Goal: Transaction & Acquisition: Register for event/course

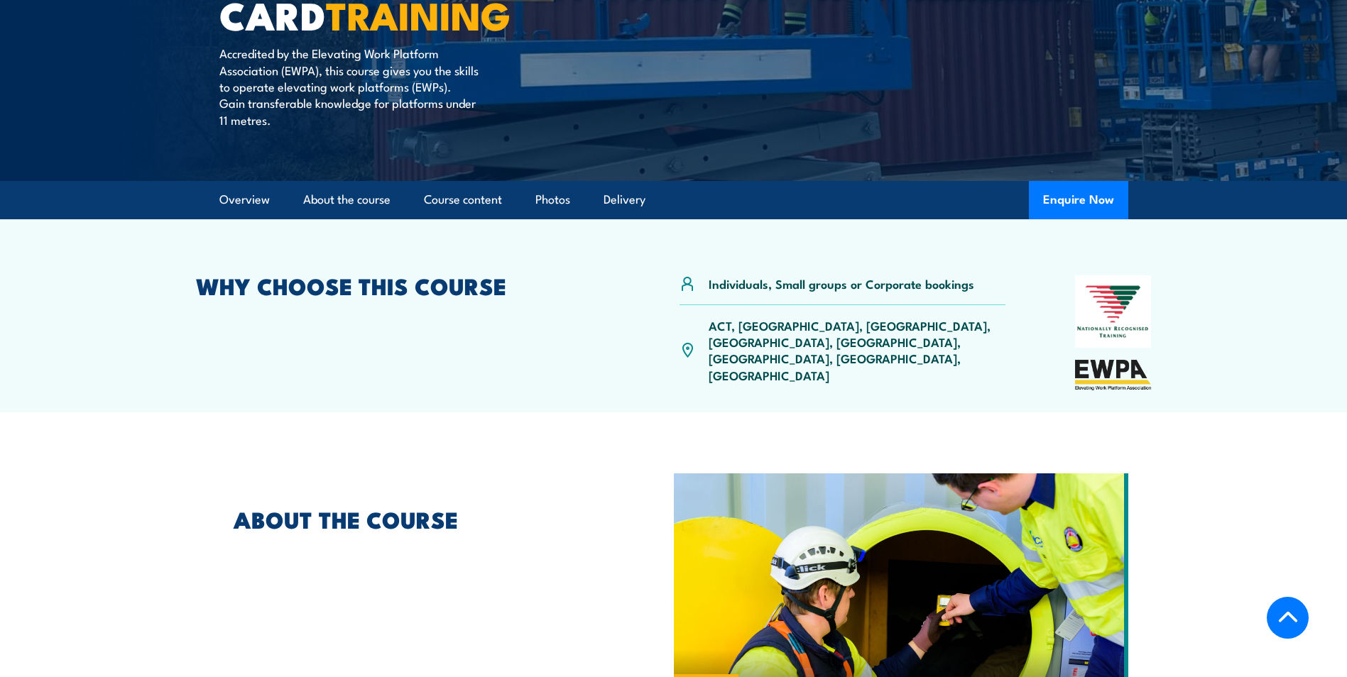
scroll to position [355, 0]
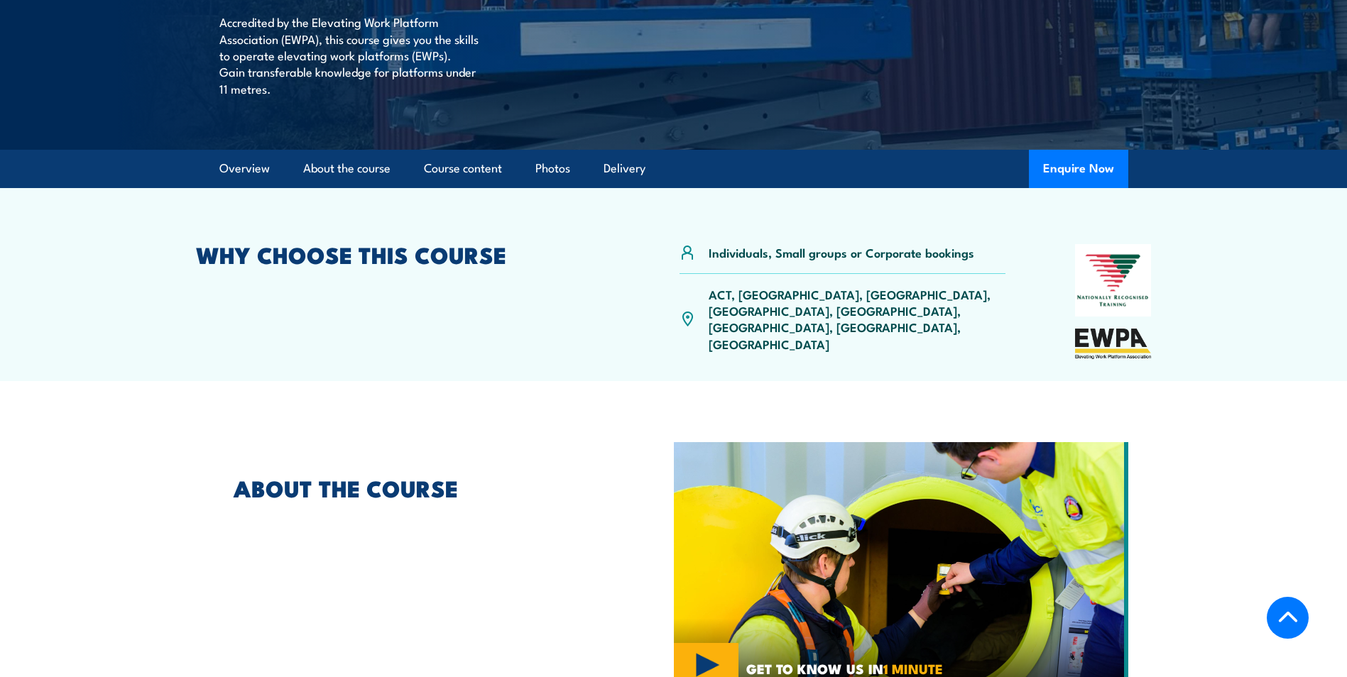
click at [741, 294] on p "ACT, [GEOGRAPHIC_DATA], [GEOGRAPHIC_DATA], [GEOGRAPHIC_DATA], [GEOGRAPHIC_DATA]…" at bounding box center [857, 319] width 297 height 67
click at [750, 298] on p "ACT, [GEOGRAPHIC_DATA], [GEOGRAPHIC_DATA], [GEOGRAPHIC_DATA], [GEOGRAPHIC_DATA]…" at bounding box center [857, 319] width 297 height 67
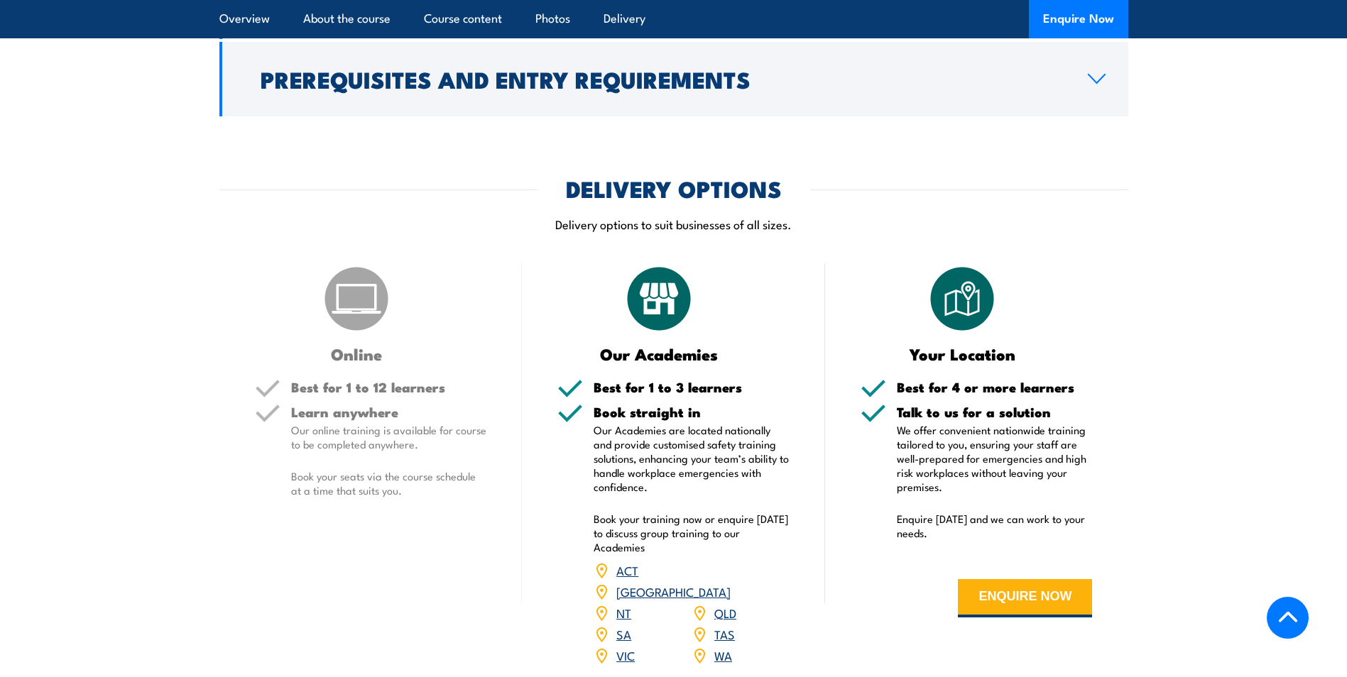
scroll to position [1278, 0]
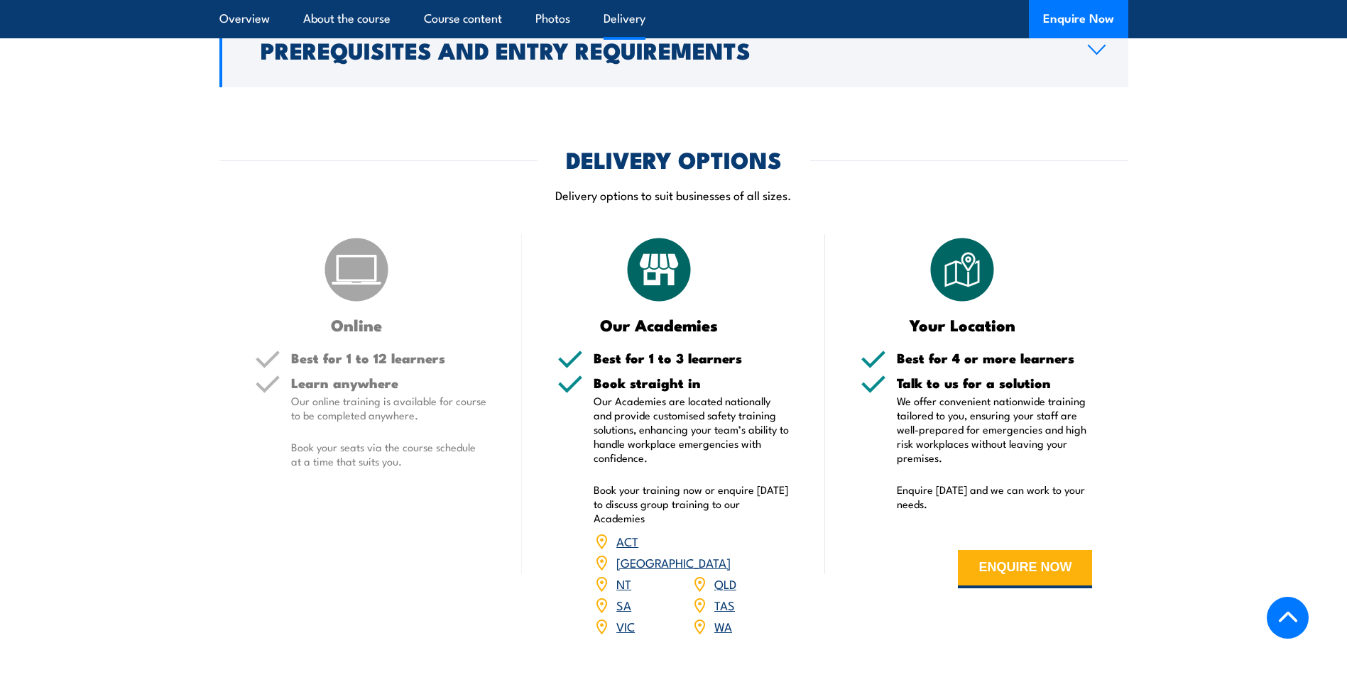
click at [713, 552] on div "[GEOGRAPHIC_DATA]" at bounding box center [662, 562] width 137 height 21
click at [724, 554] on link "[GEOGRAPHIC_DATA]" at bounding box center [673, 562] width 114 height 17
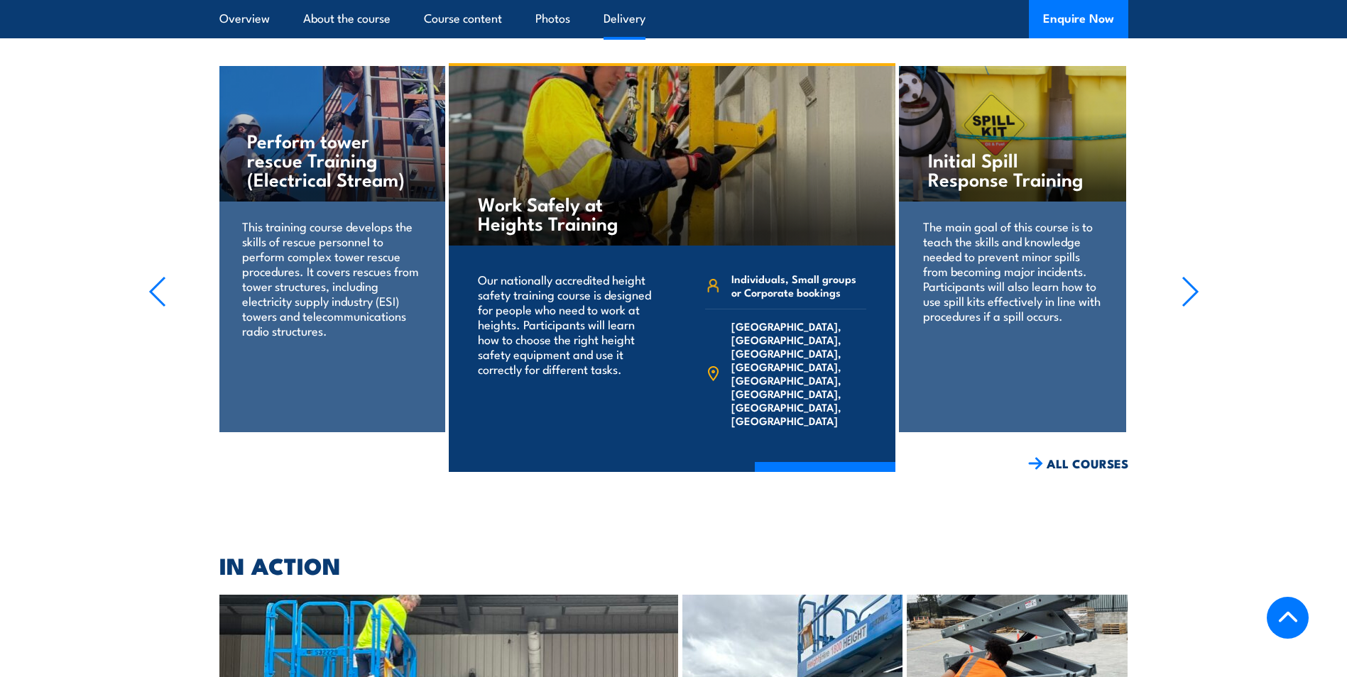
scroll to position [1633, 0]
